Goal: Information Seeking & Learning: Learn about a topic

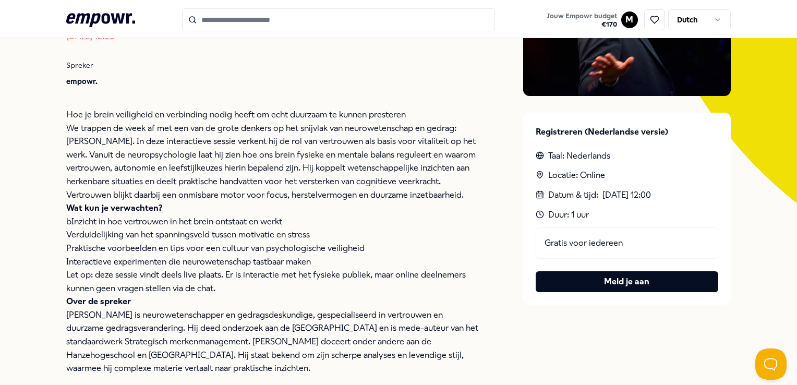
scroll to position [209, 0]
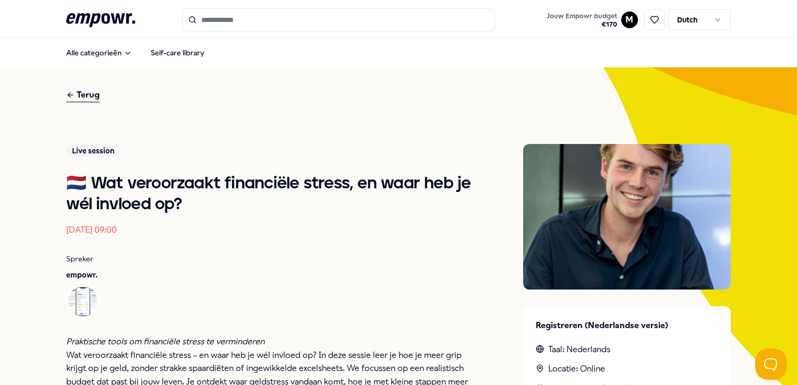
click at [98, 16] on icon at bounding box center [100, 20] width 69 height 14
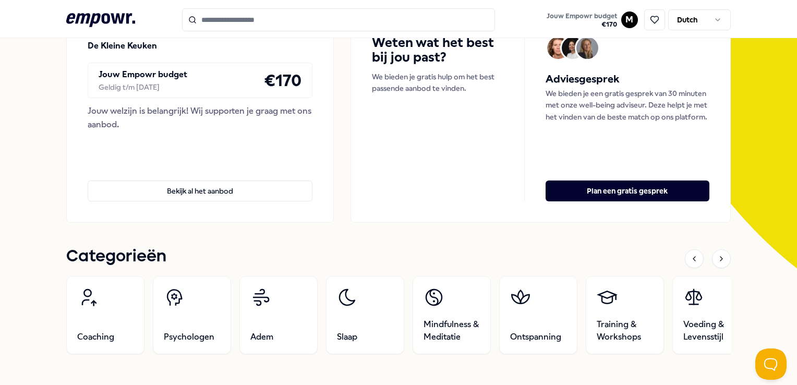
scroll to position [261, 0]
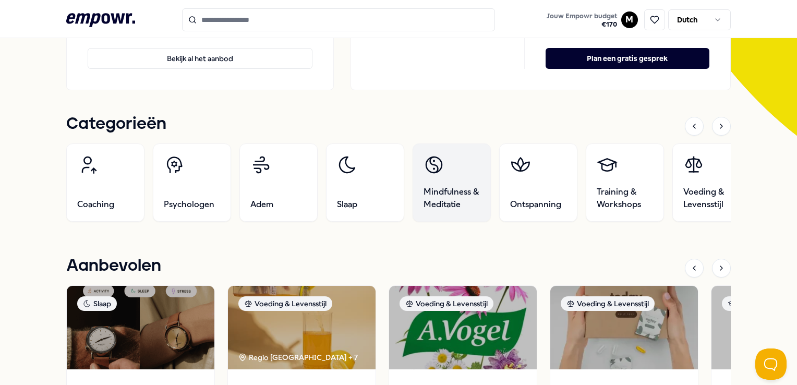
click at [447, 182] on link "Mindfulness & Meditatie" at bounding box center [452, 182] width 78 height 78
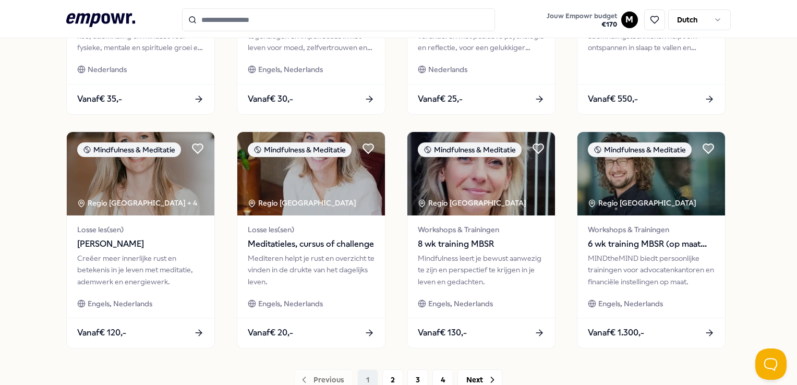
scroll to position [484, 0]
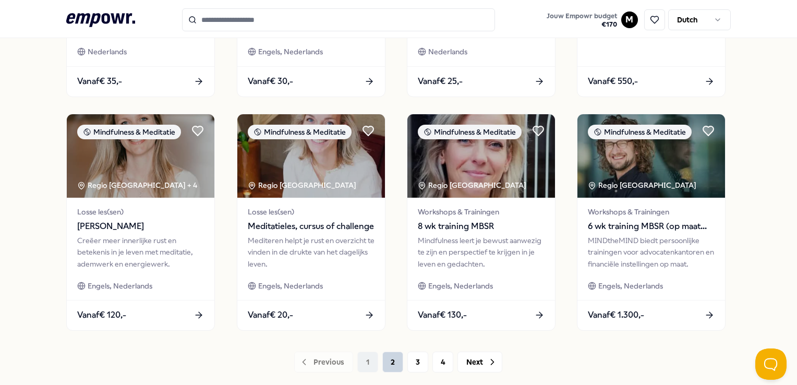
click at [389, 362] on button "2" at bounding box center [392, 362] width 21 height 21
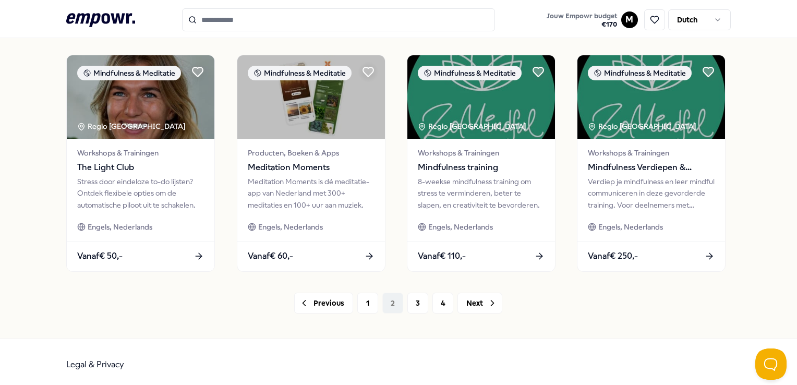
scroll to position [547, 0]
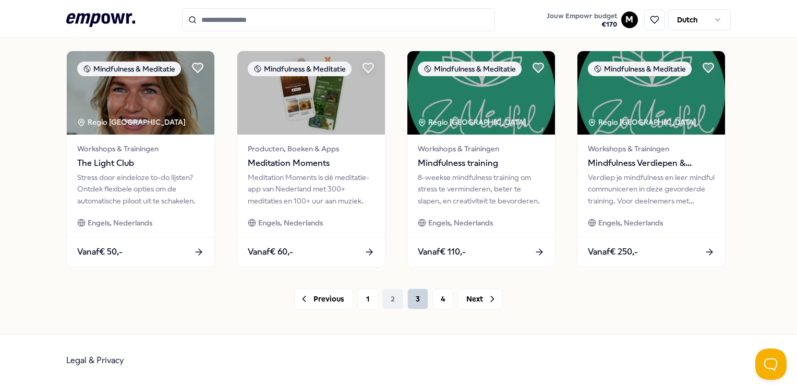
click at [407, 299] on button "3" at bounding box center [417, 298] width 21 height 21
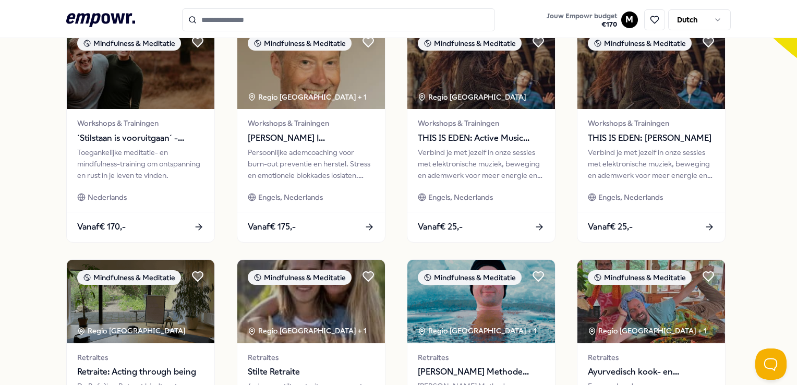
scroll to position [547, 0]
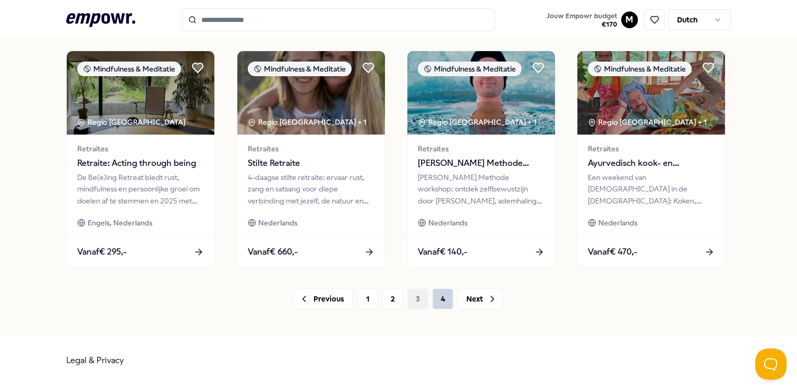
click at [437, 304] on button "4" at bounding box center [442, 298] width 21 height 21
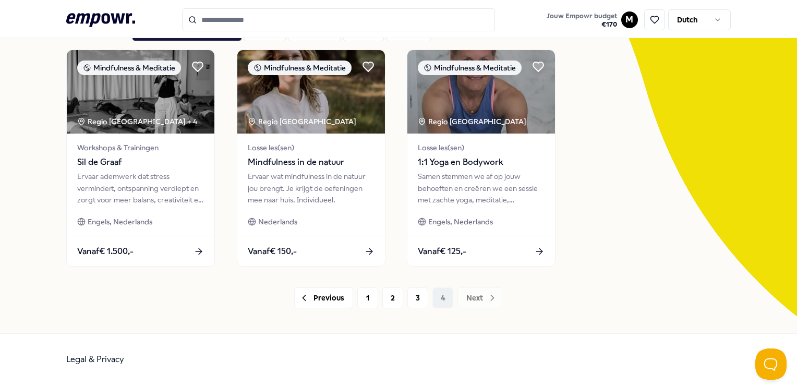
scroll to position [80, 0]
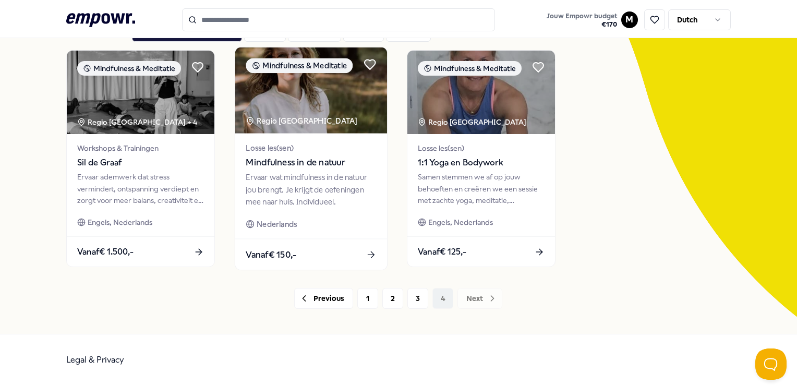
click at [303, 175] on div "Ervaar wat mindfulness in de natuur jou brengt. Je krijgt de oefeningen mee naa…" at bounding box center [311, 190] width 130 height 36
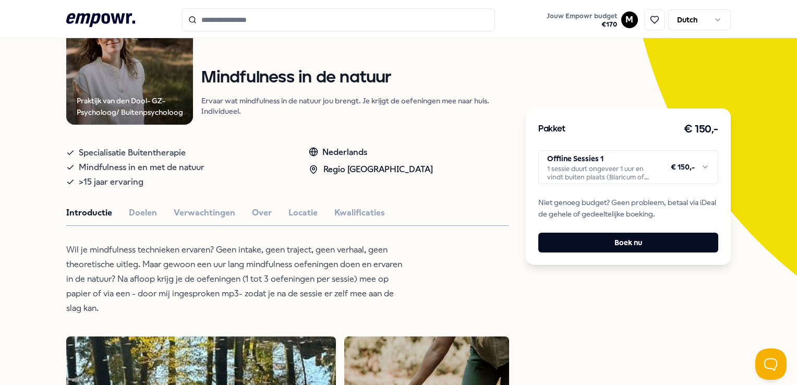
scroll to position [117, 0]
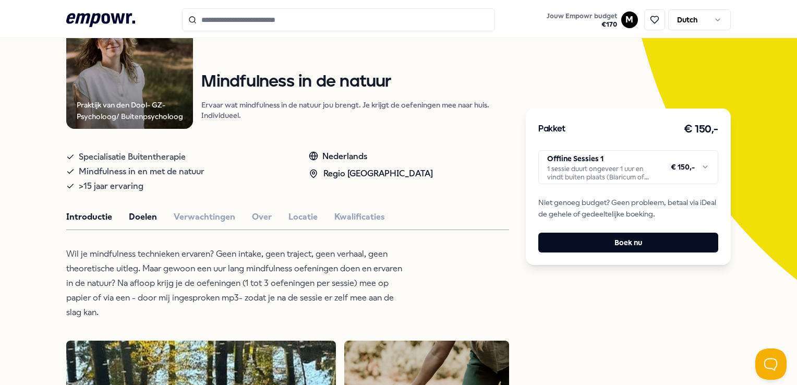
click at [143, 211] on button "Doelen" at bounding box center [143, 217] width 28 height 14
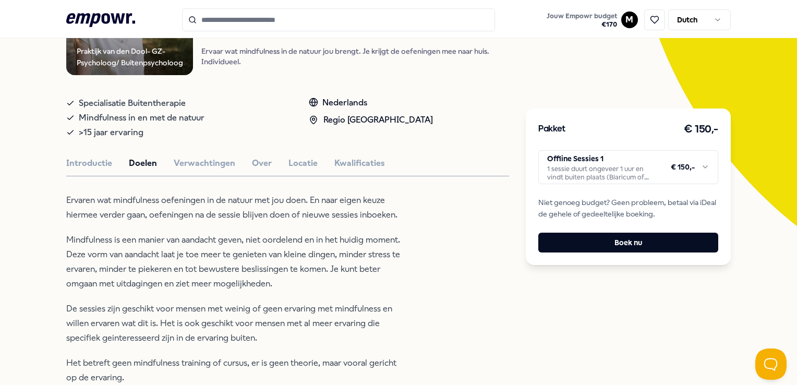
scroll to position [169, 0]
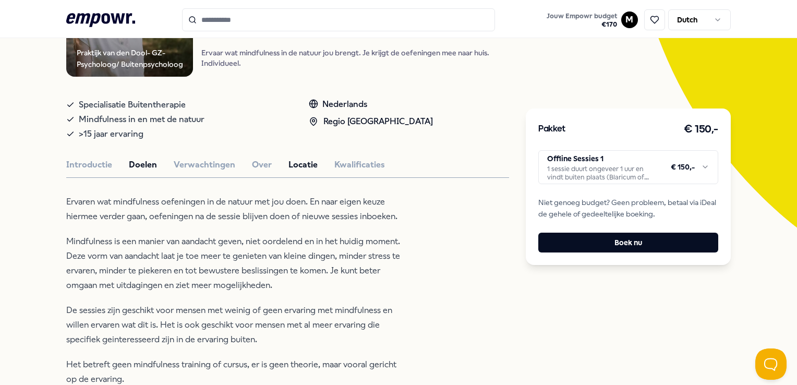
click at [299, 166] on button "Locatie" at bounding box center [302, 165] width 29 height 14
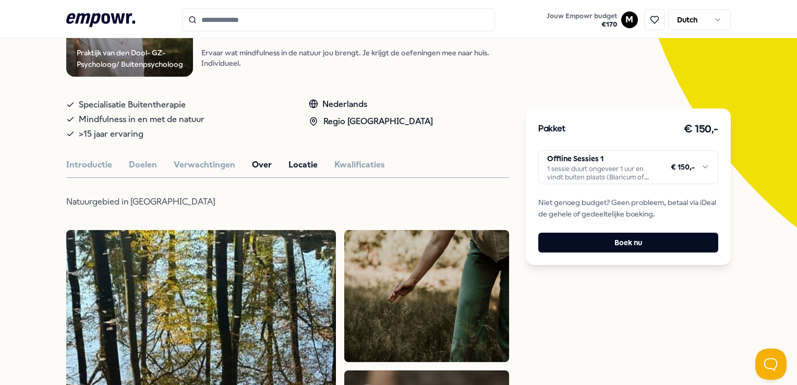
click at [255, 159] on button "Over" at bounding box center [262, 165] width 20 height 14
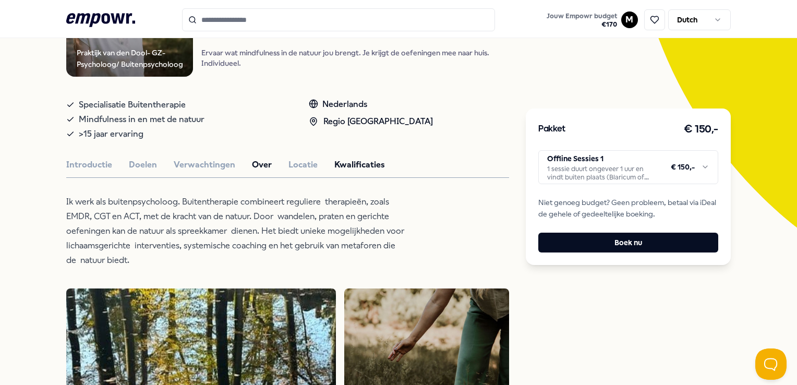
click at [351, 160] on button "Kwalificaties" at bounding box center [359, 165] width 51 height 14
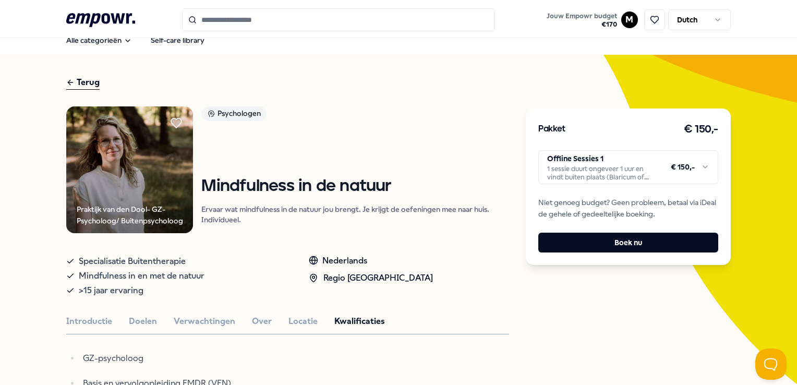
scroll to position [0, 0]
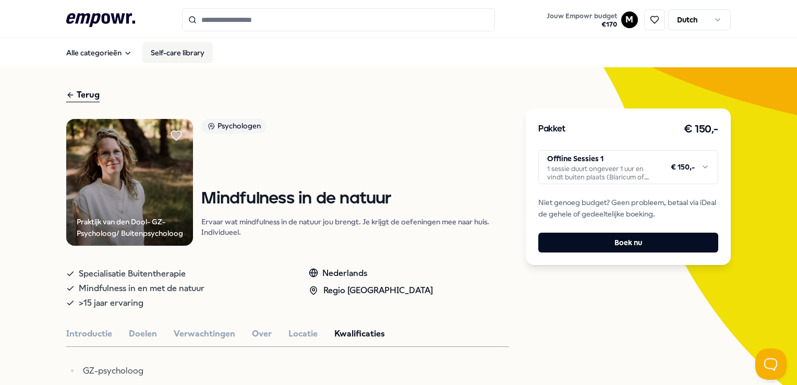
click at [176, 53] on link "Self-care library" at bounding box center [177, 52] width 70 height 21
